Goal: Find specific page/section: Find specific page/section

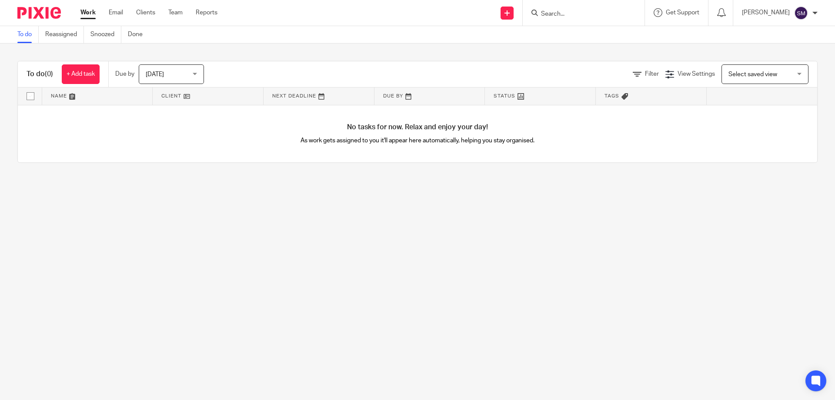
click at [558, 17] on input "Search" at bounding box center [579, 14] width 78 height 8
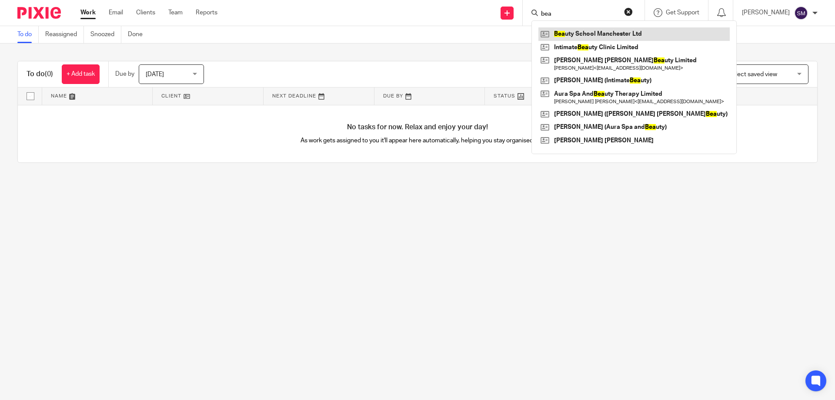
type input "bea"
click at [620, 37] on link at bounding box center [634, 33] width 191 height 13
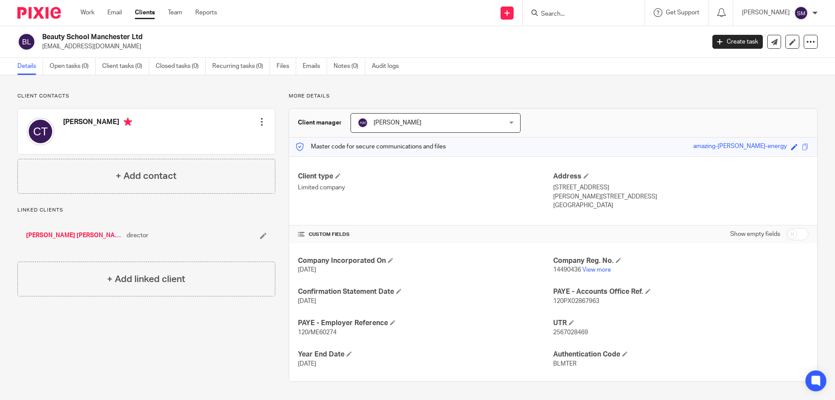
click at [83, 234] on link "[PERSON_NAME] [PERSON_NAME]" at bounding box center [74, 235] width 96 height 9
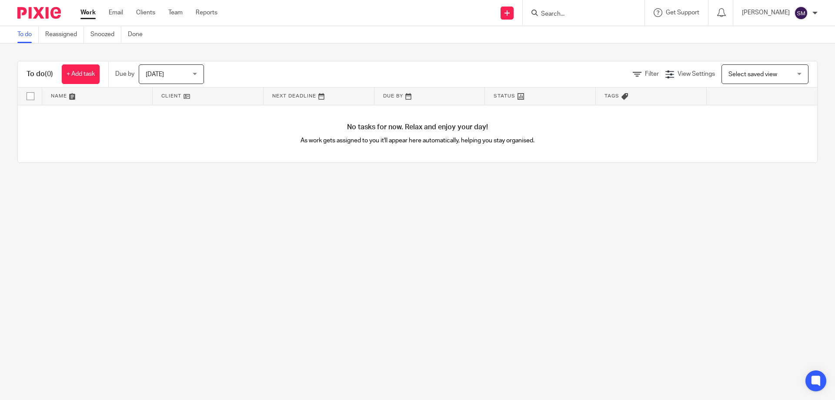
click at [577, 16] on input "Search" at bounding box center [579, 14] width 78 height 8
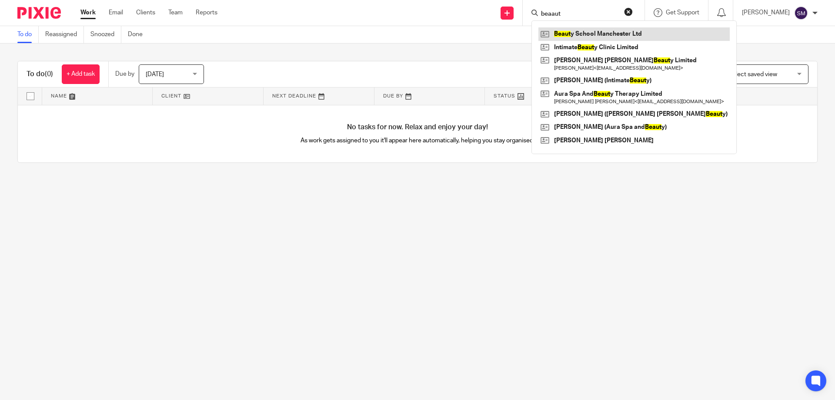
type input "beaaut"
click at [579, 33] on link at bounding box center [634, 33] width 191 height 13
